Goal: Navigation & Orientation: Find specific page/section

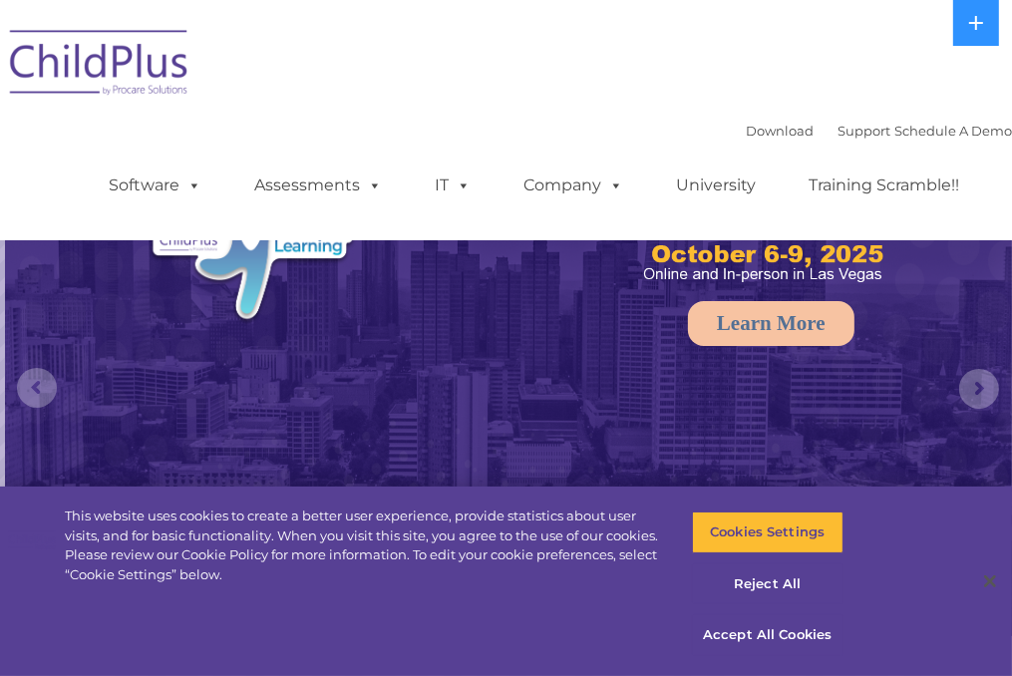
select select "MEDIUM"
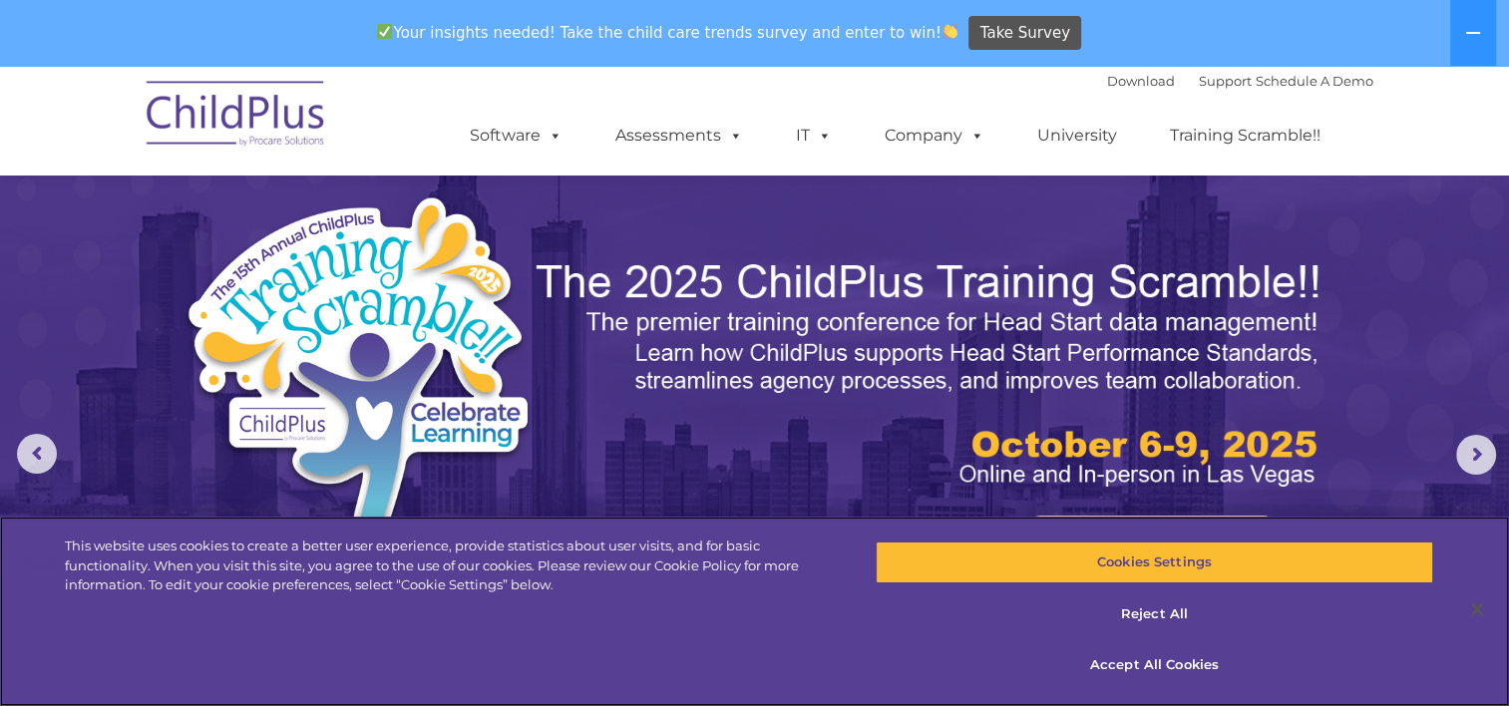
scroll to position [387, 0]
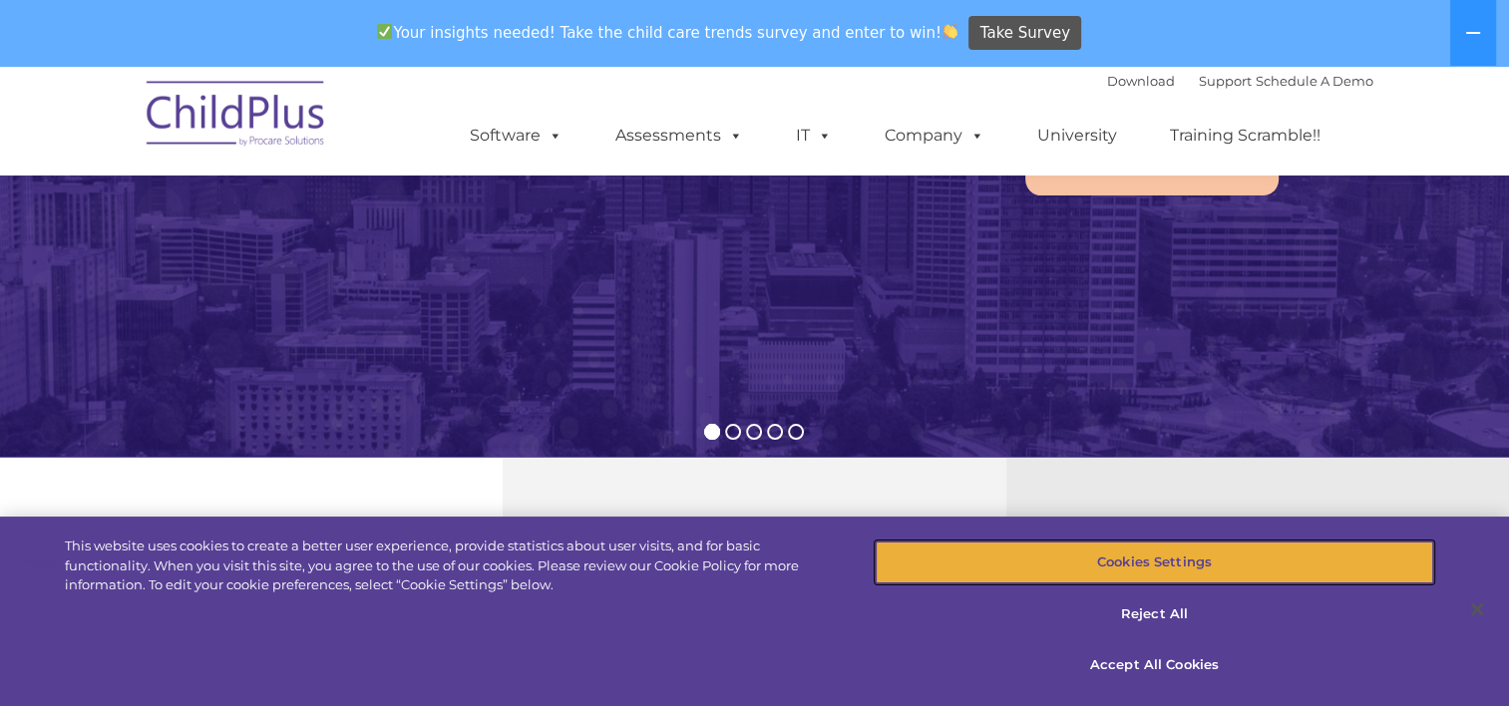
click at [1011, 562] on button "Cookies Settings" at bounding box center [1154, 562] width 558 height 42
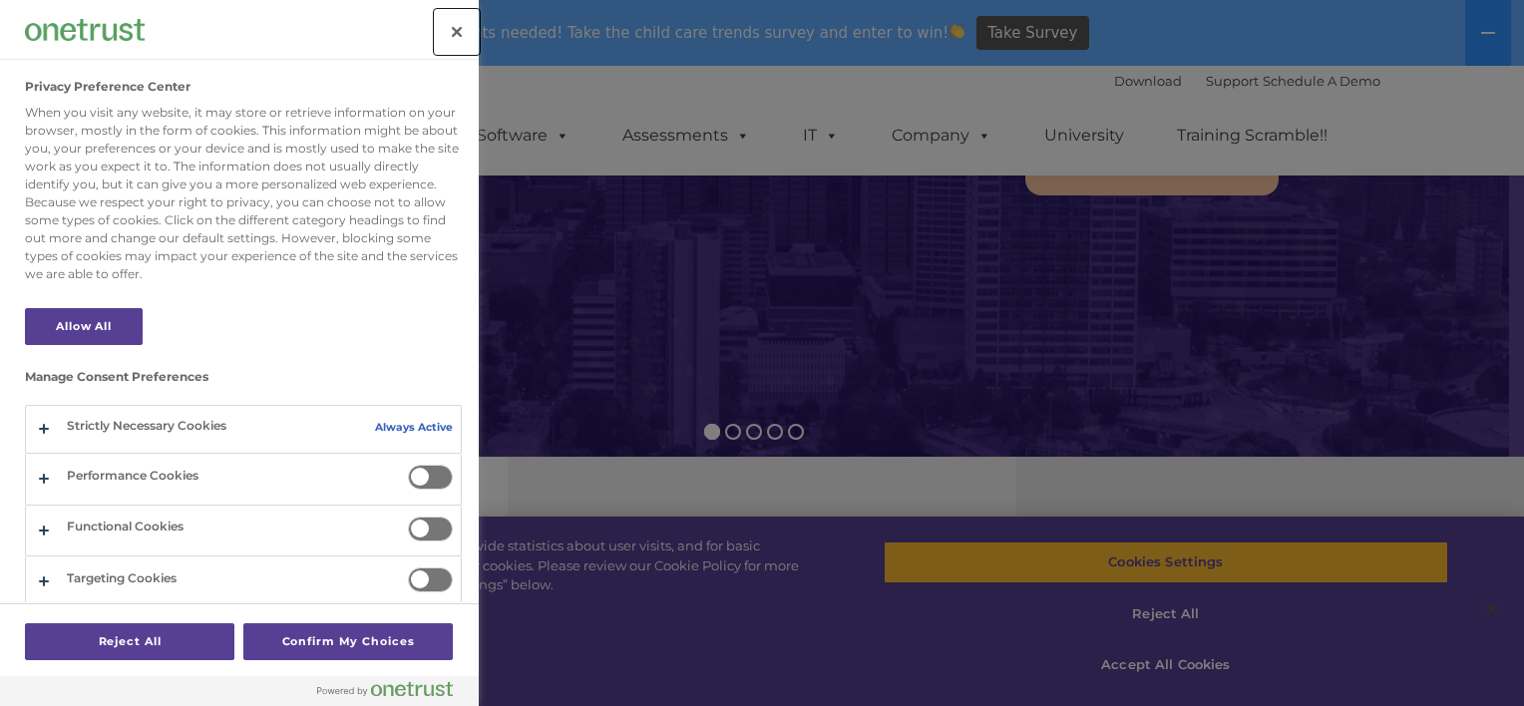
click at [448, 28] on button "Close" at bounding box center [457, 32] width 44 height 44
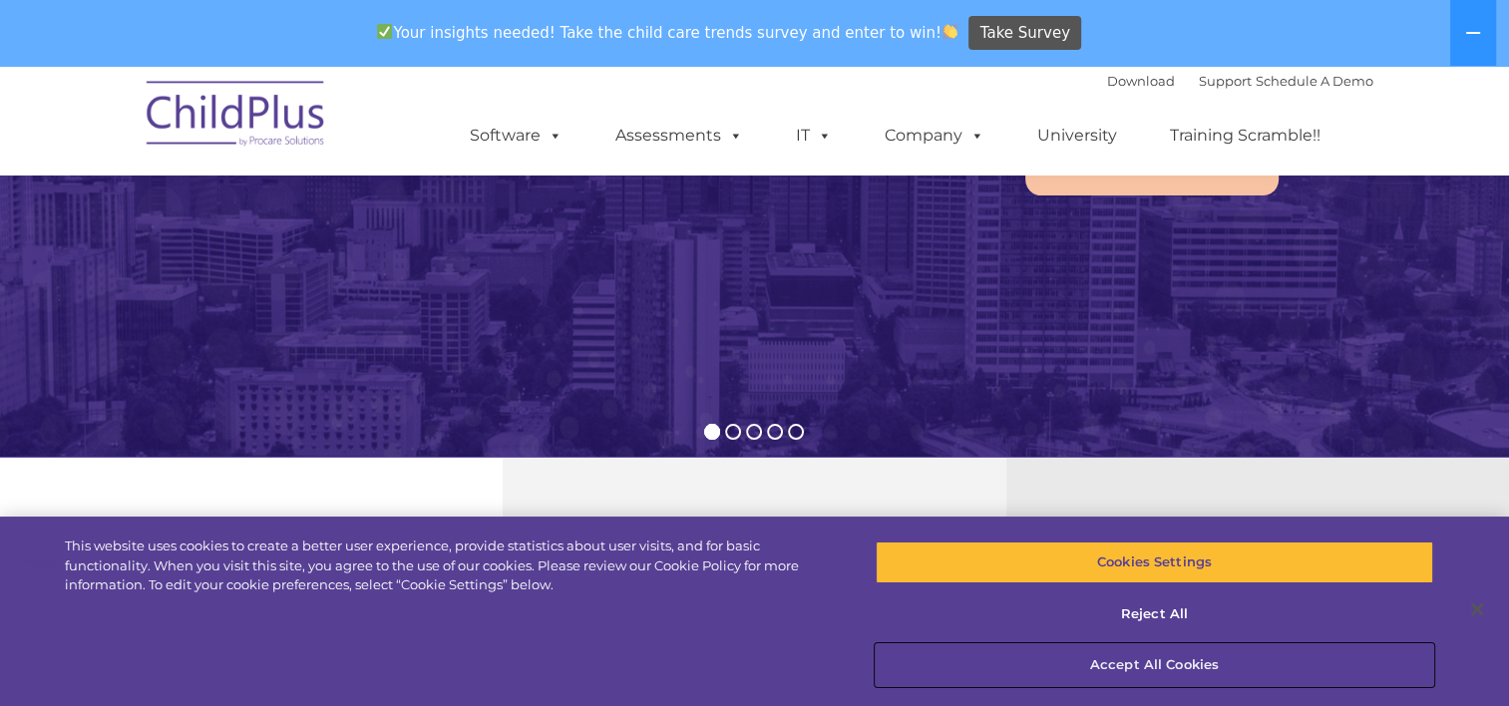
click at [1011, 670] on button "Accept All Cookies" at bounding box center [1154, 665] width 558 height 42
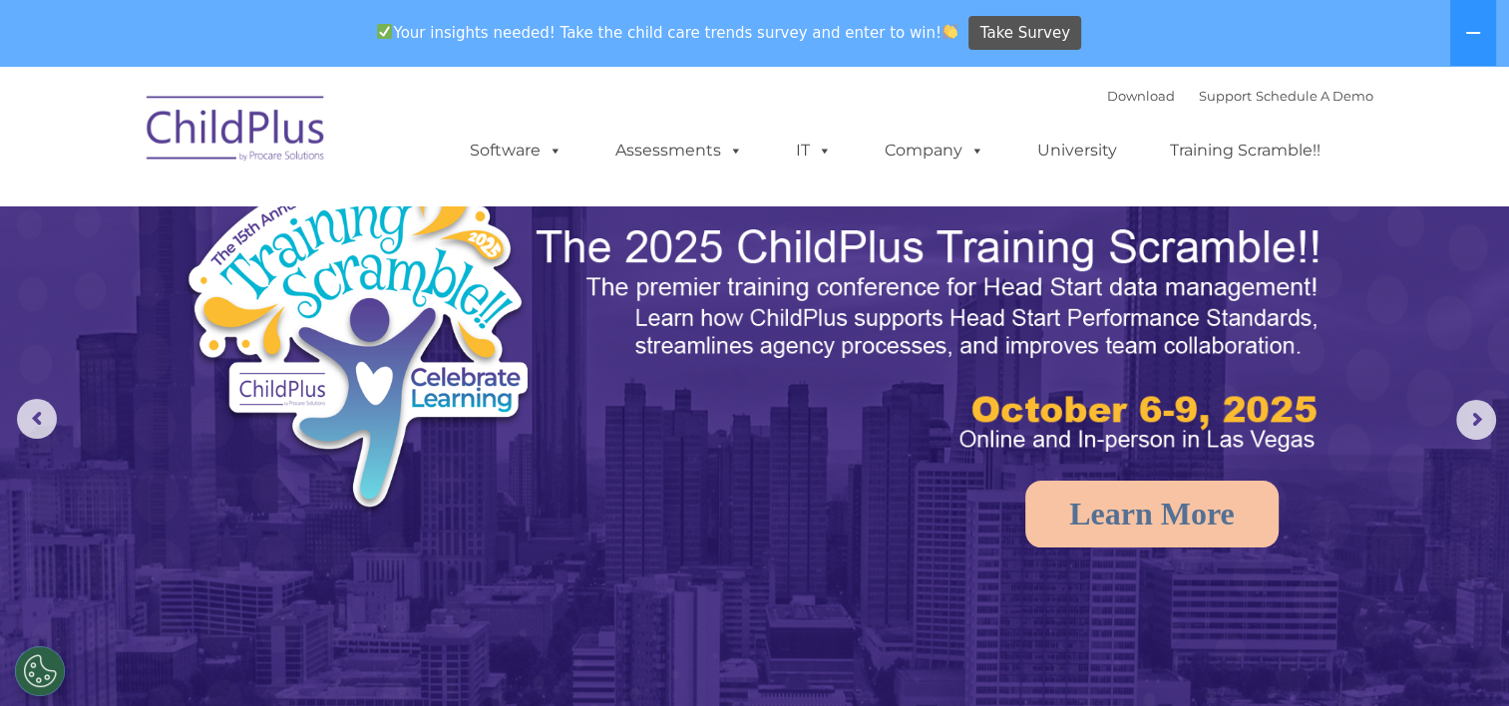
scroll to position [0, 0]
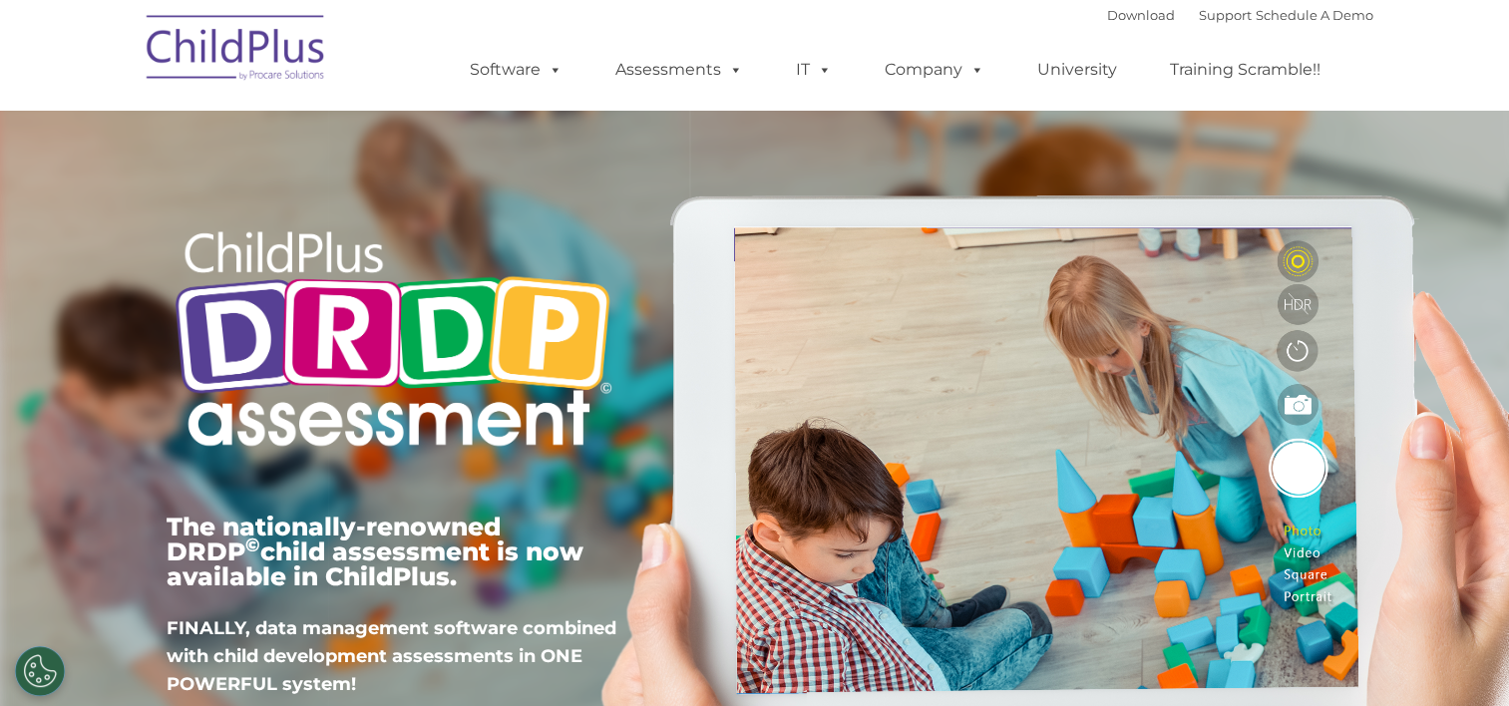
type input ""
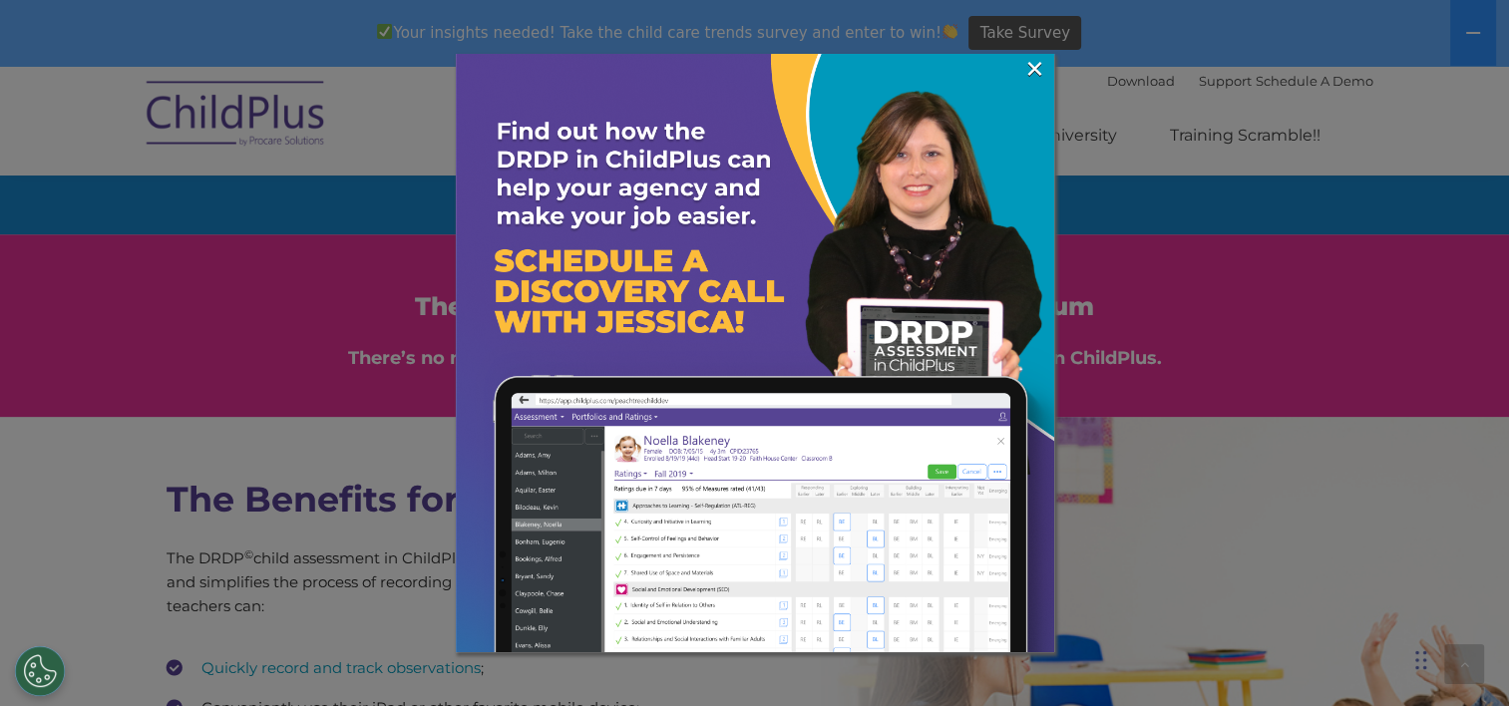
scroll to position [2347, 0]
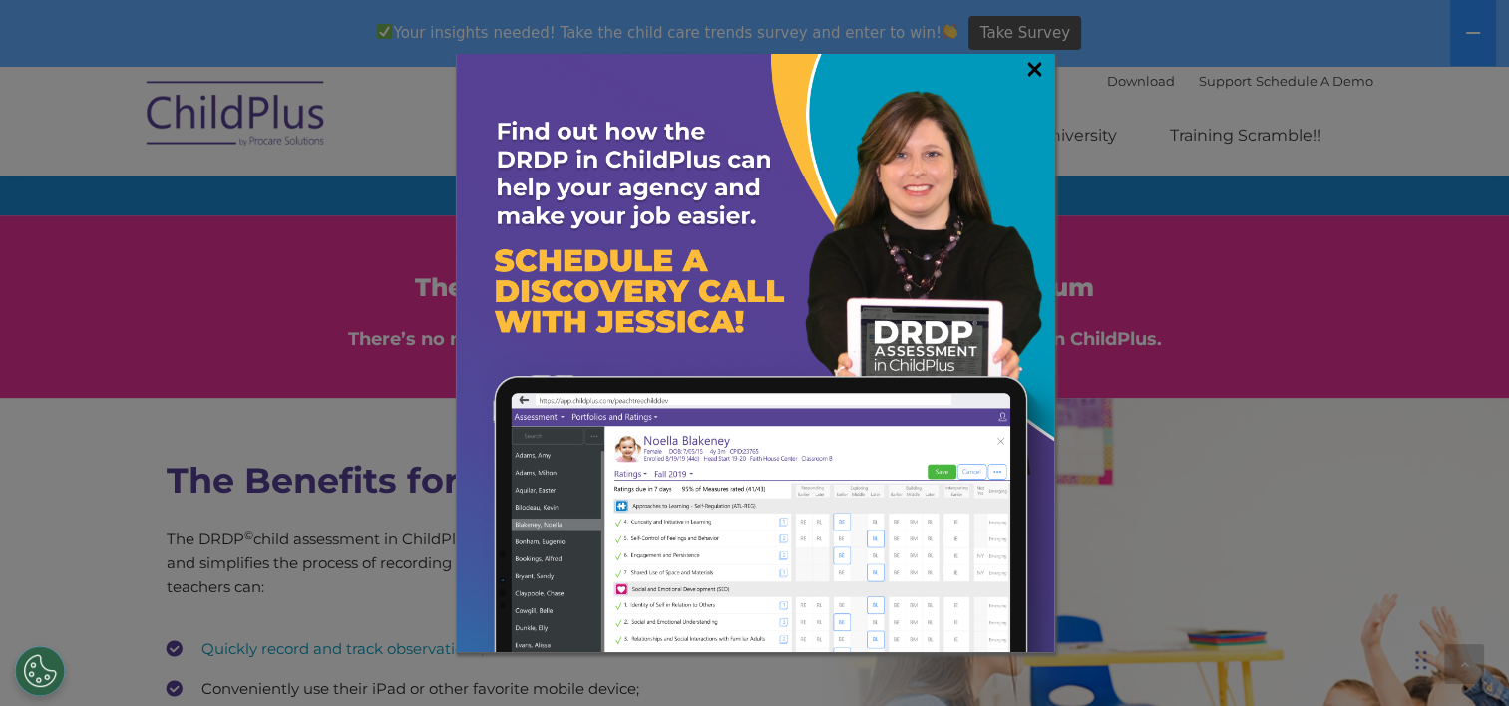
click at [1037, 60] on link "×" at bounding box center [1034, 69] width 23 height 20
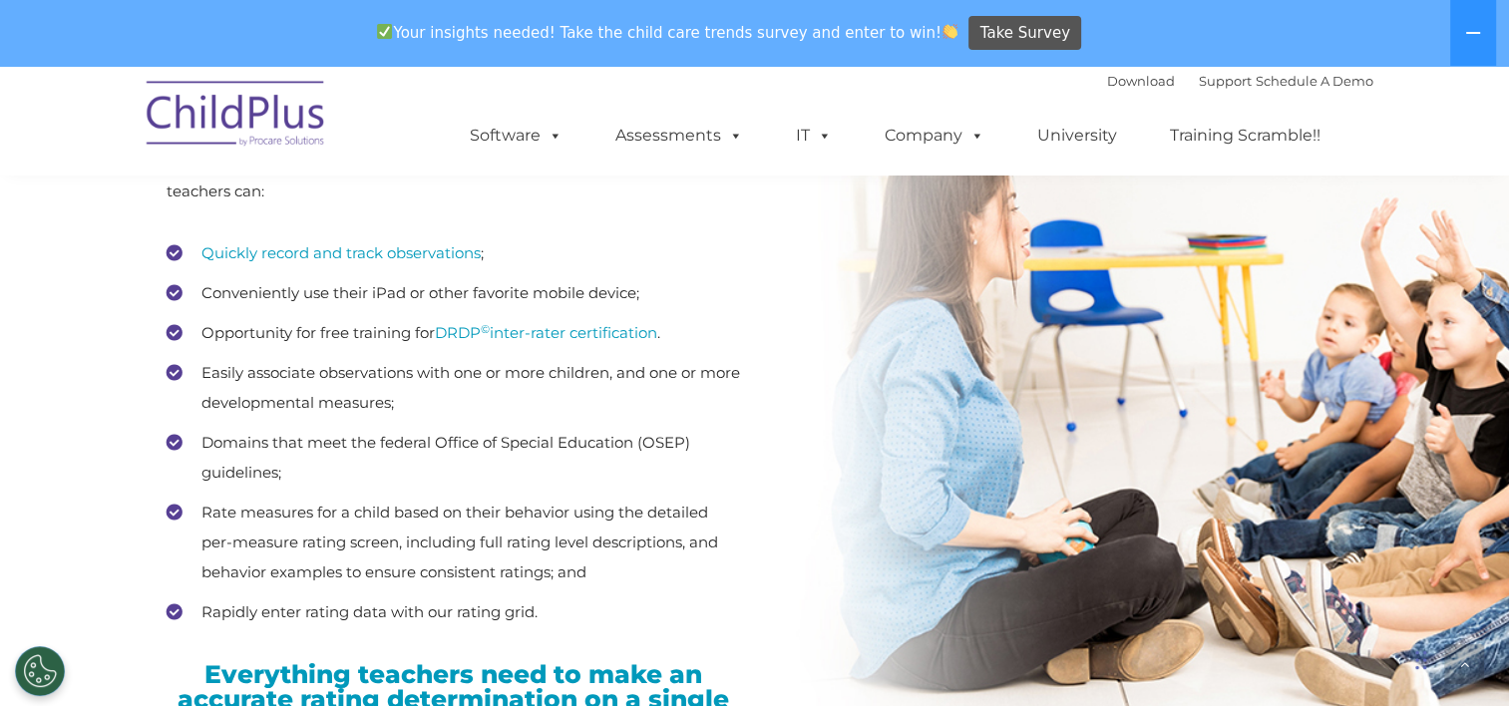
scroll to position [2754, 0]
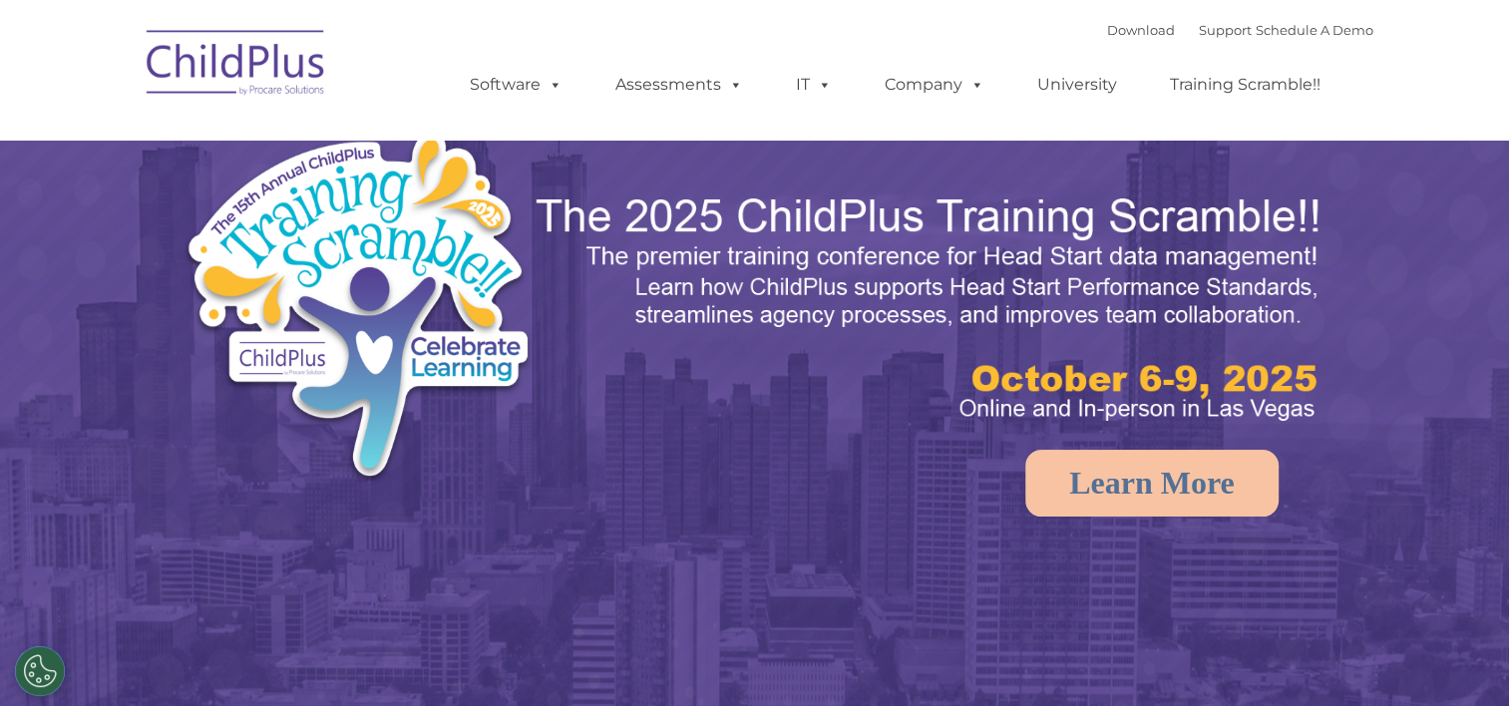
select select "MEDIUM"
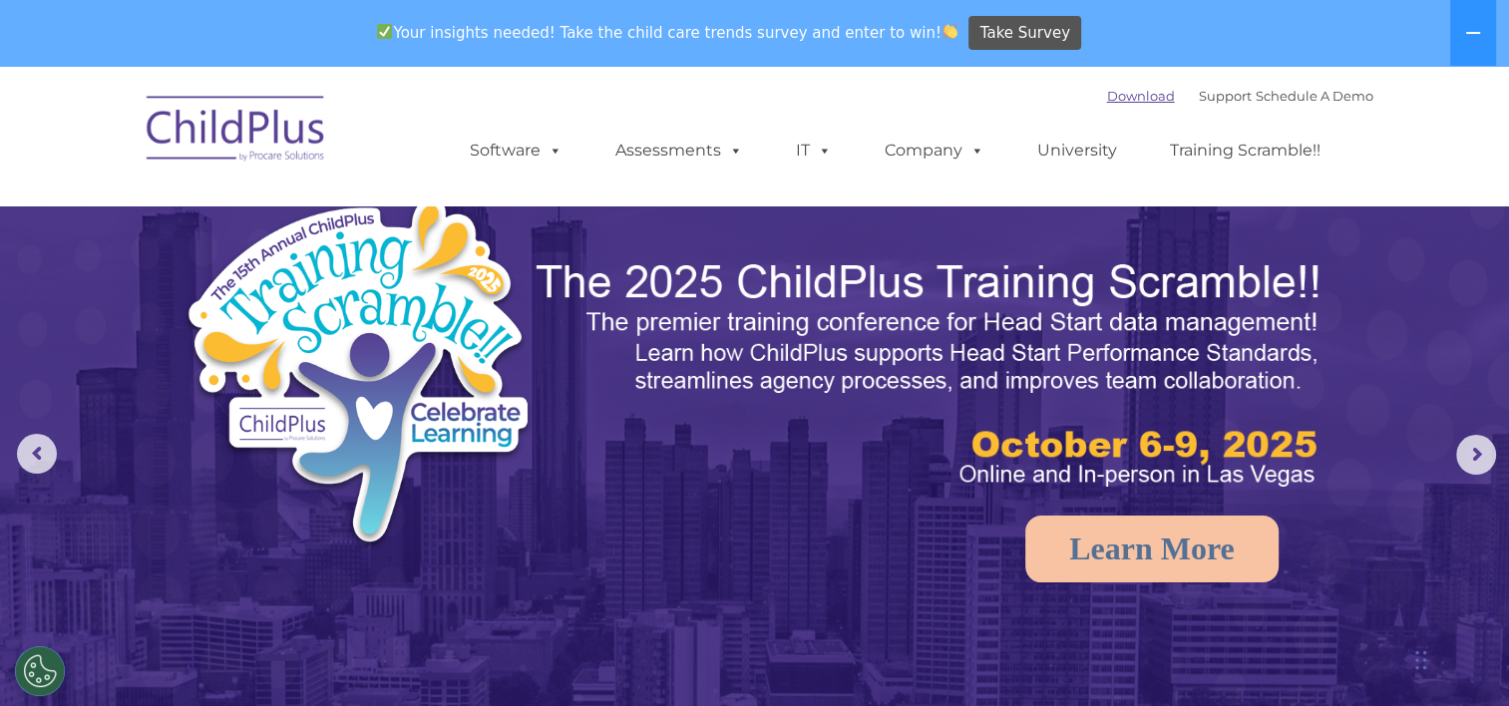
click at [1114, 90] on link "Download" at bounding box center [1141, 96] width 68 height 16
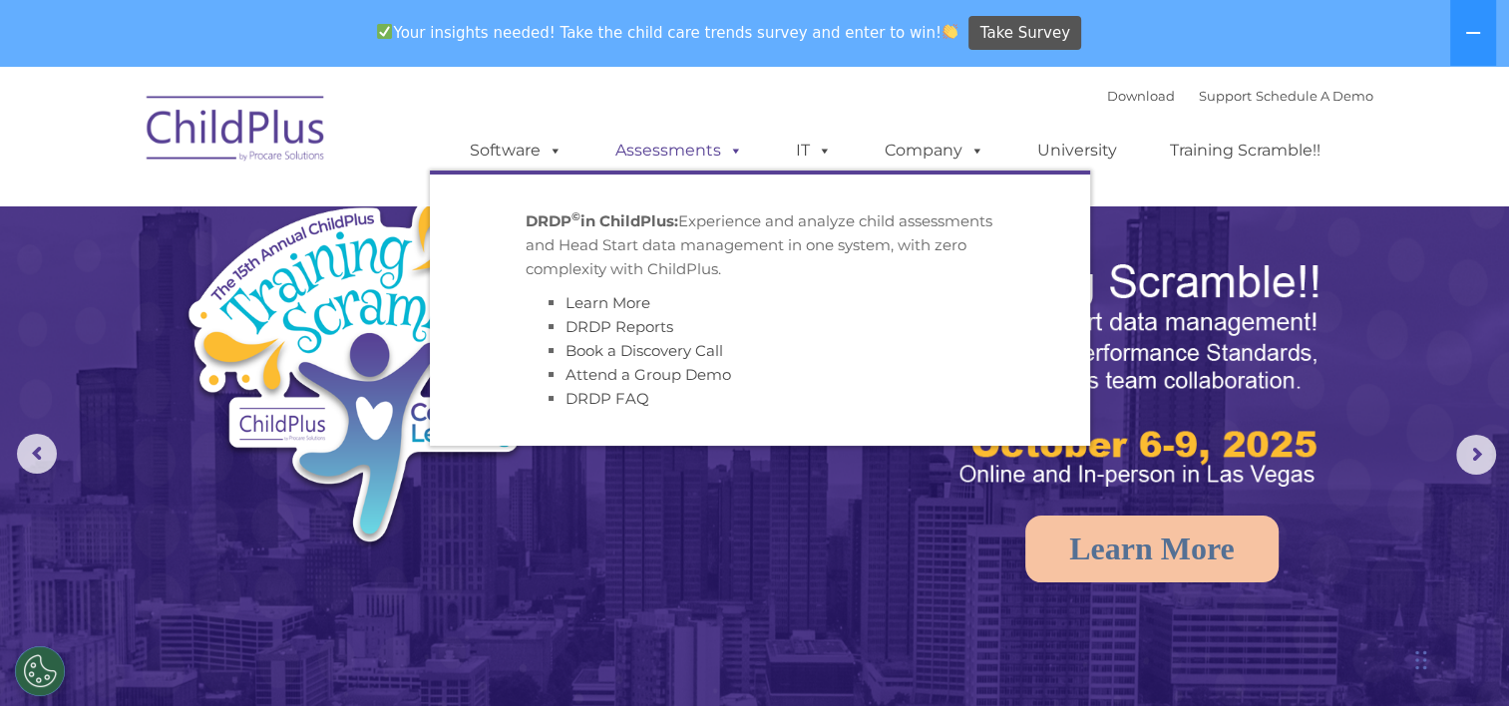
click at [728, 154] on span at bounding box center [732, 150] width 22 height 19
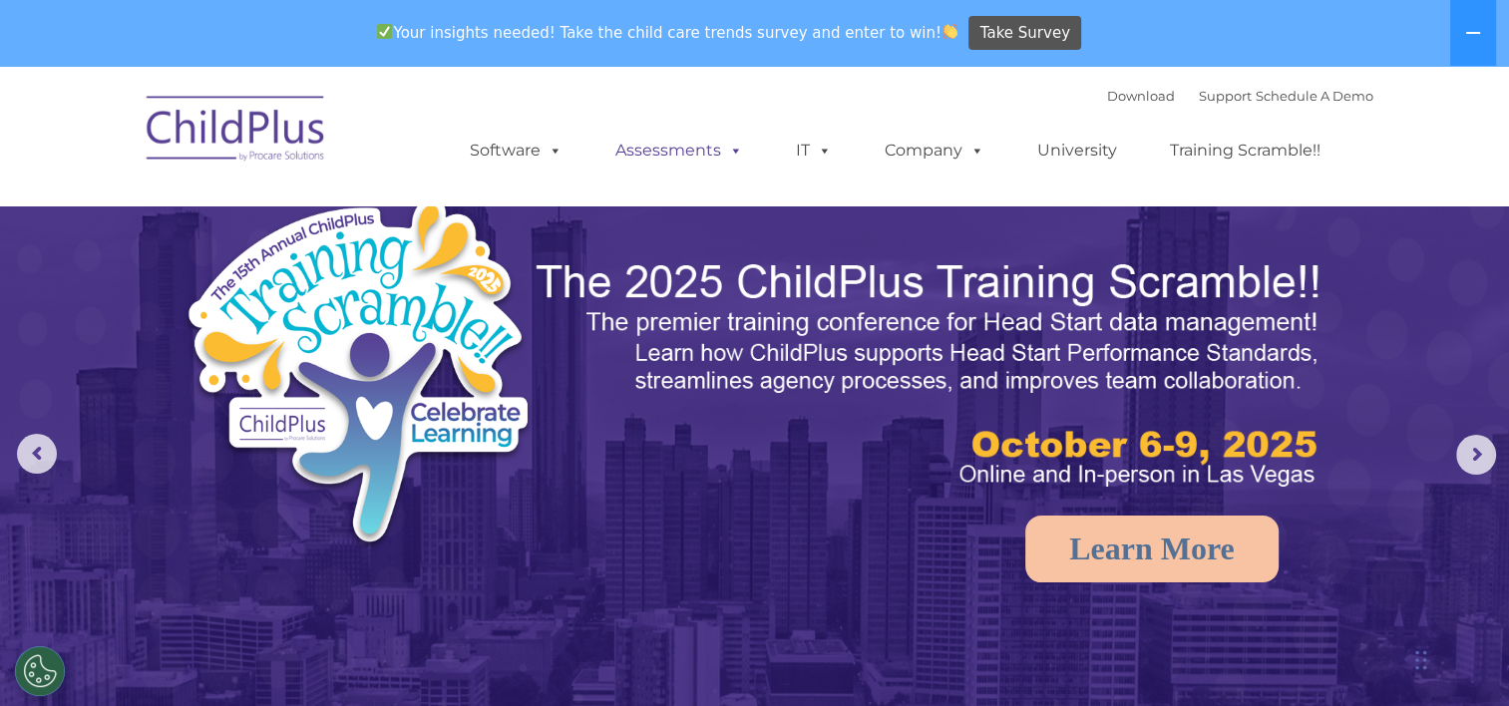
click at [734, 148] on span at bounding box center [732, 150] width 22 height 19
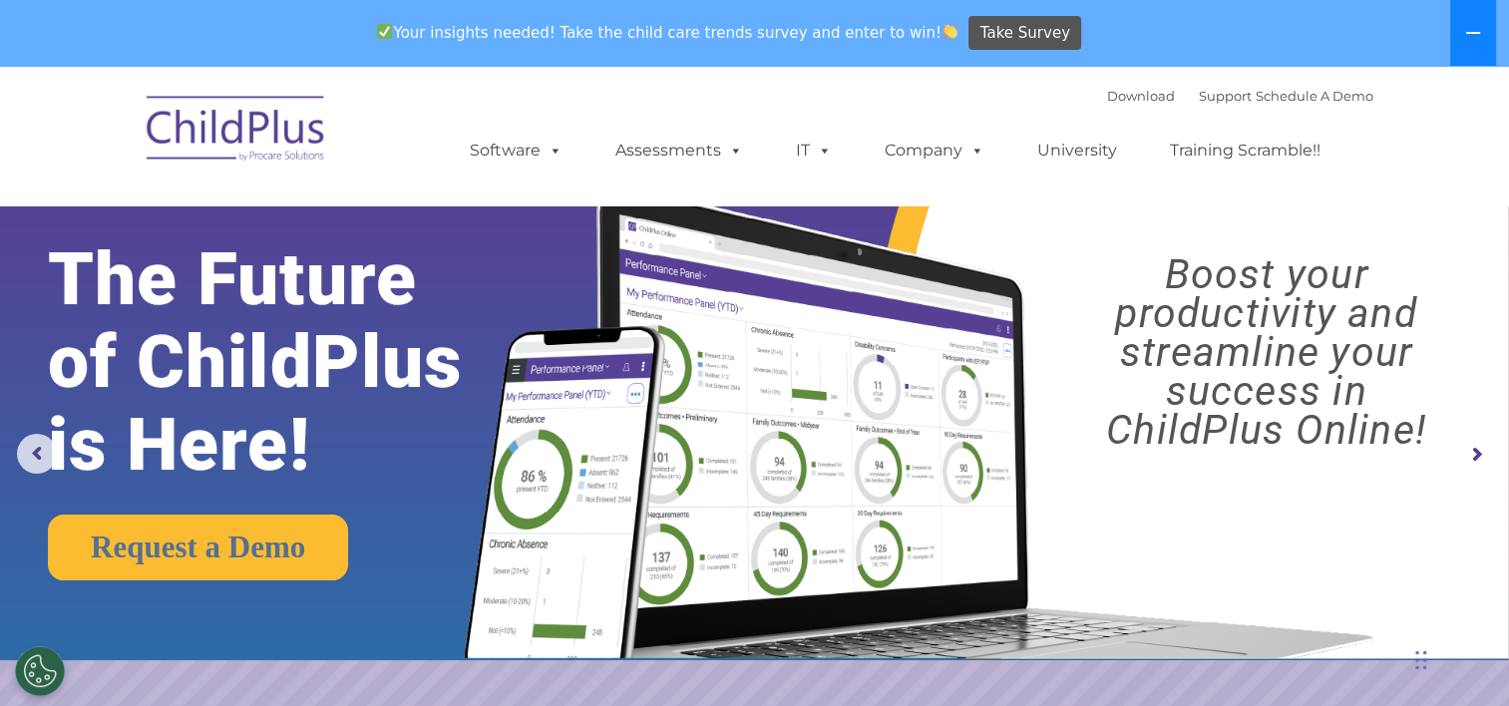
click at [1469, 40] on icon at bounding box center [1473, 33] width 16 height 16
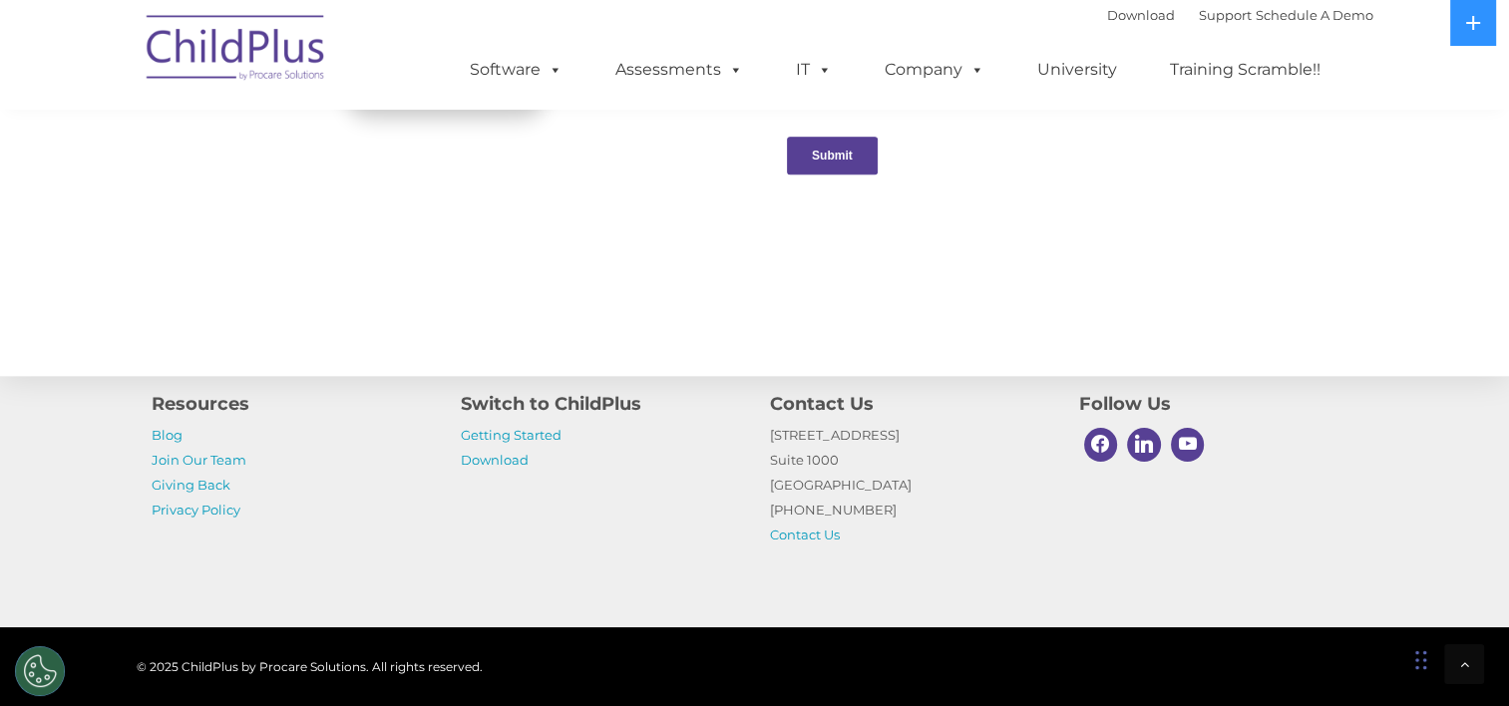
scroll to position [2241, 0]
